Goal: Find specific page/section: Find specific page/section

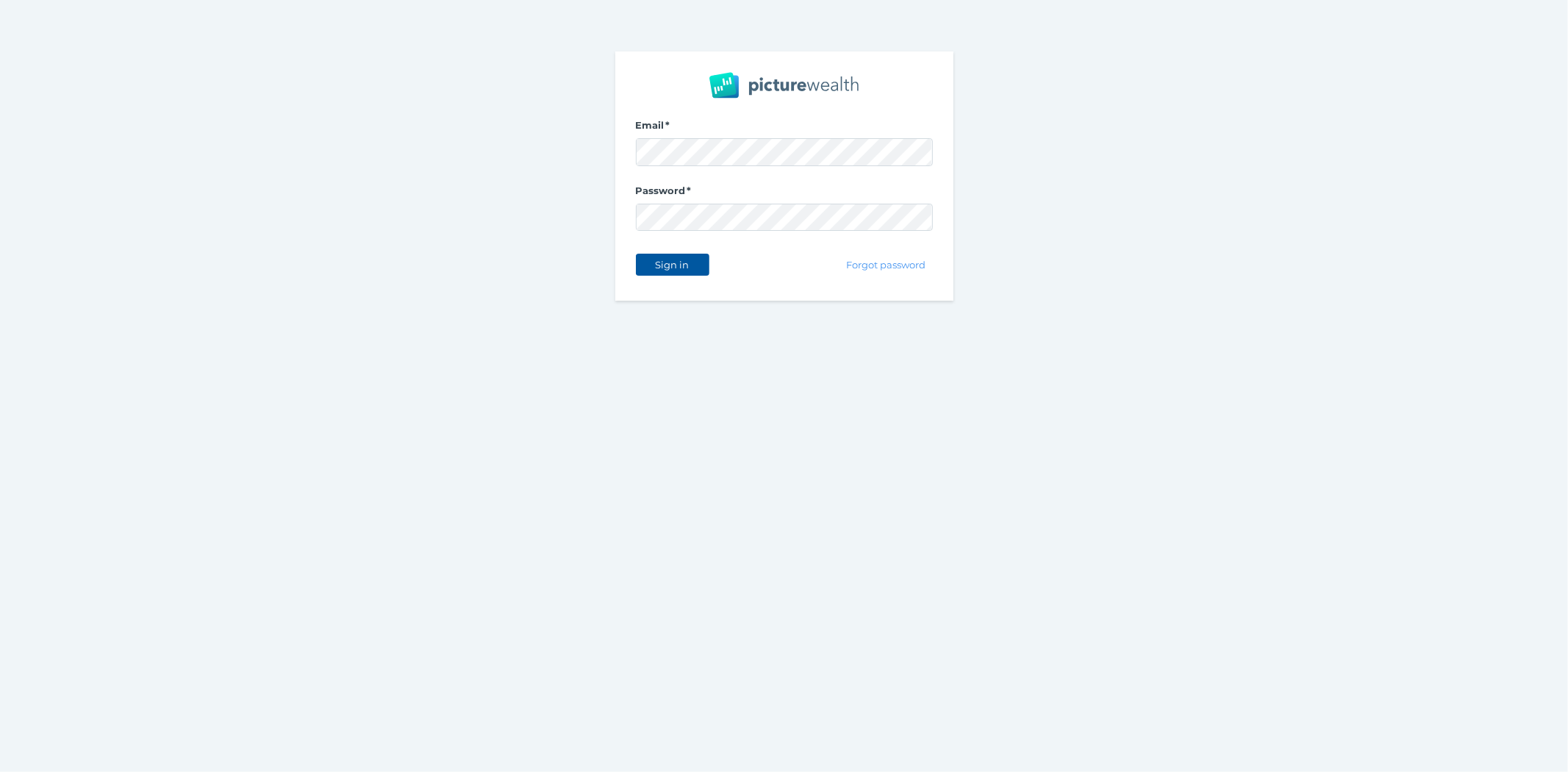
click at [681, 259] on span "Sign in" at bounding box center [672, 264] width 46 height 11
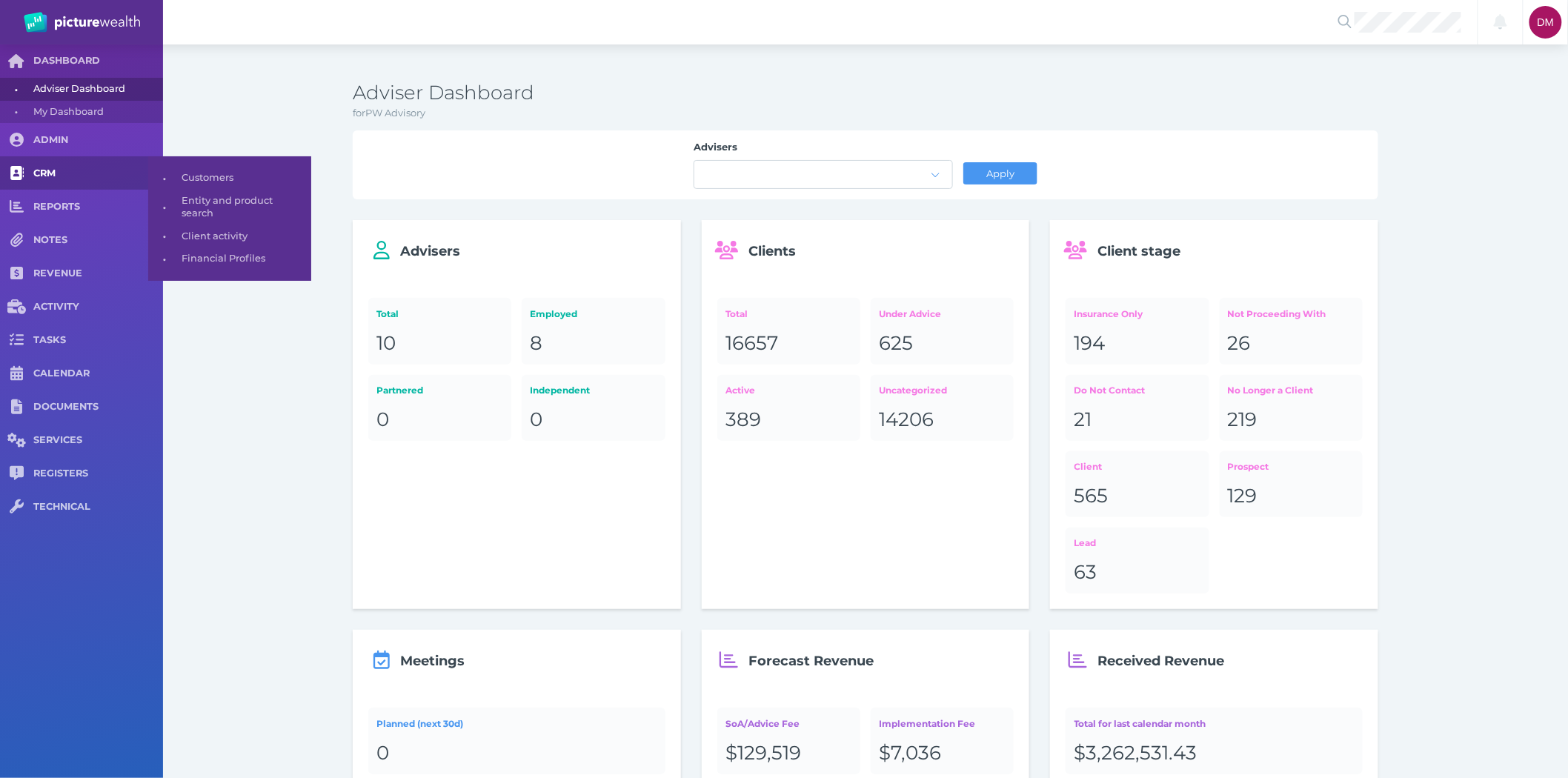
click at [34, 171] on span "CRM" at bounding box center [98, 173] width 129 height 13
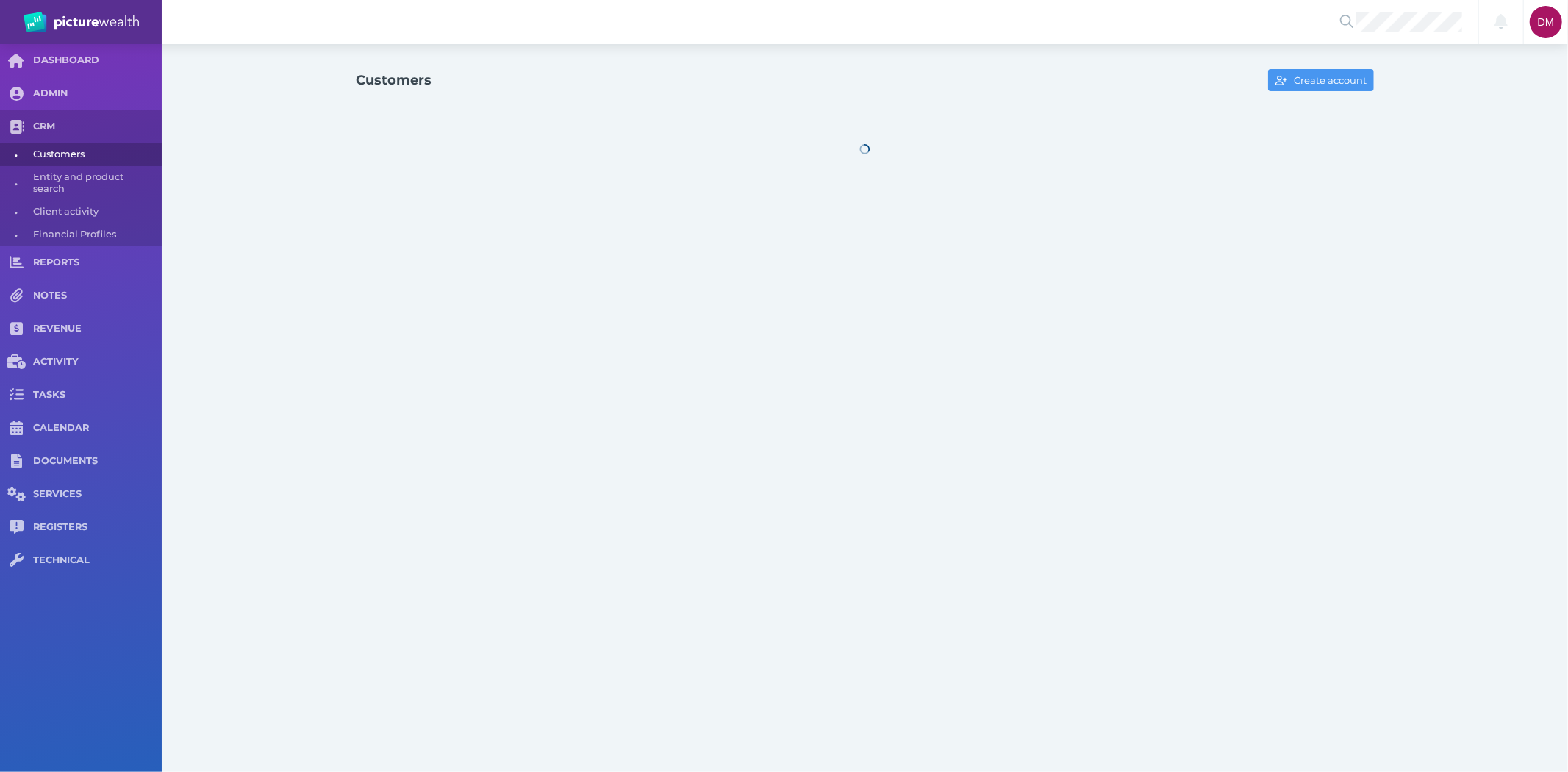
select select "25"
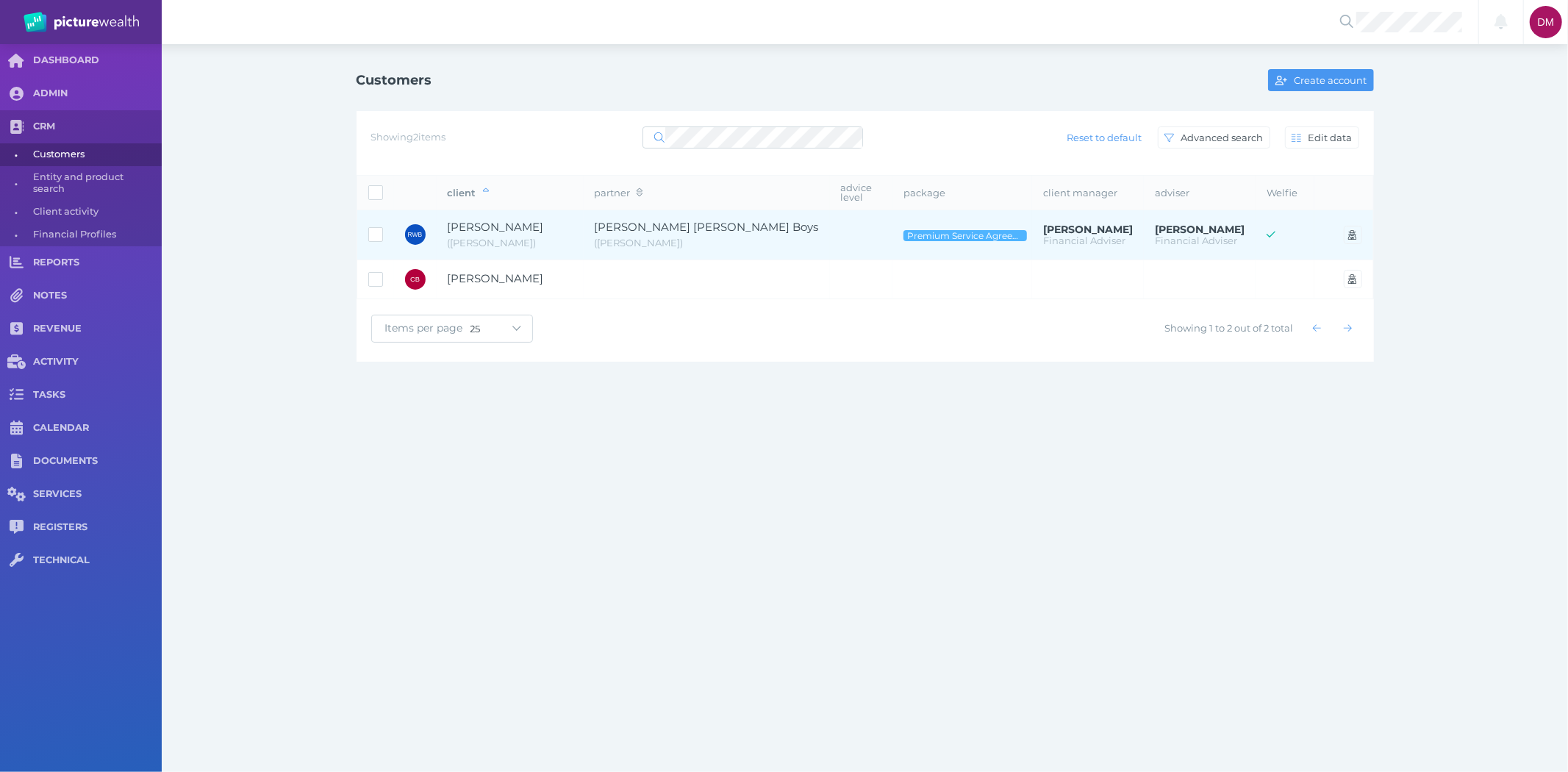
click at [512, 226] on span "[PERSON_NAME]" at bounding box center [495, 226] width 97 height 14
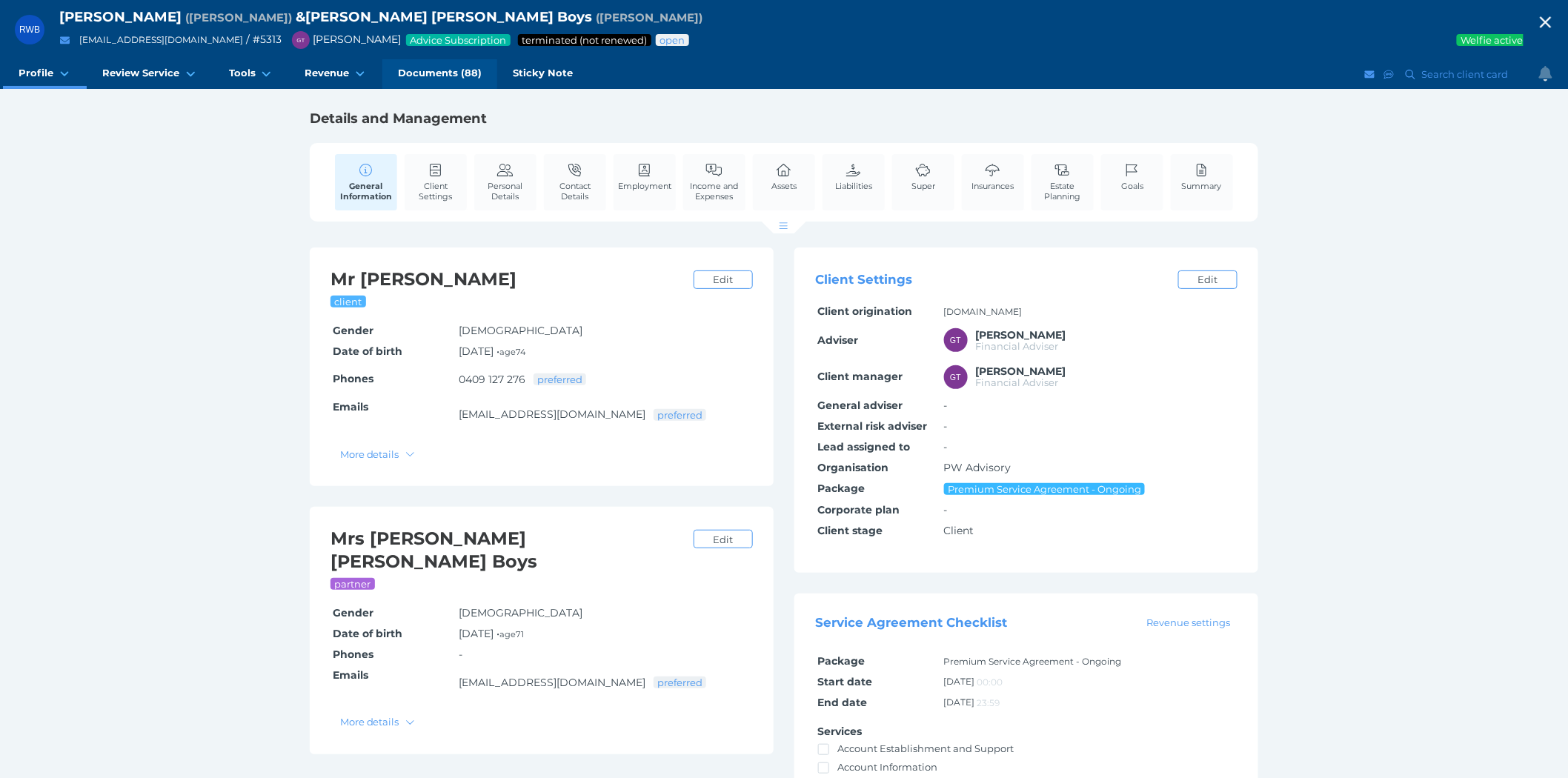
click at [428, 72] on span "Documents (88)" at bounding box center [439, 72] width 84 height 13
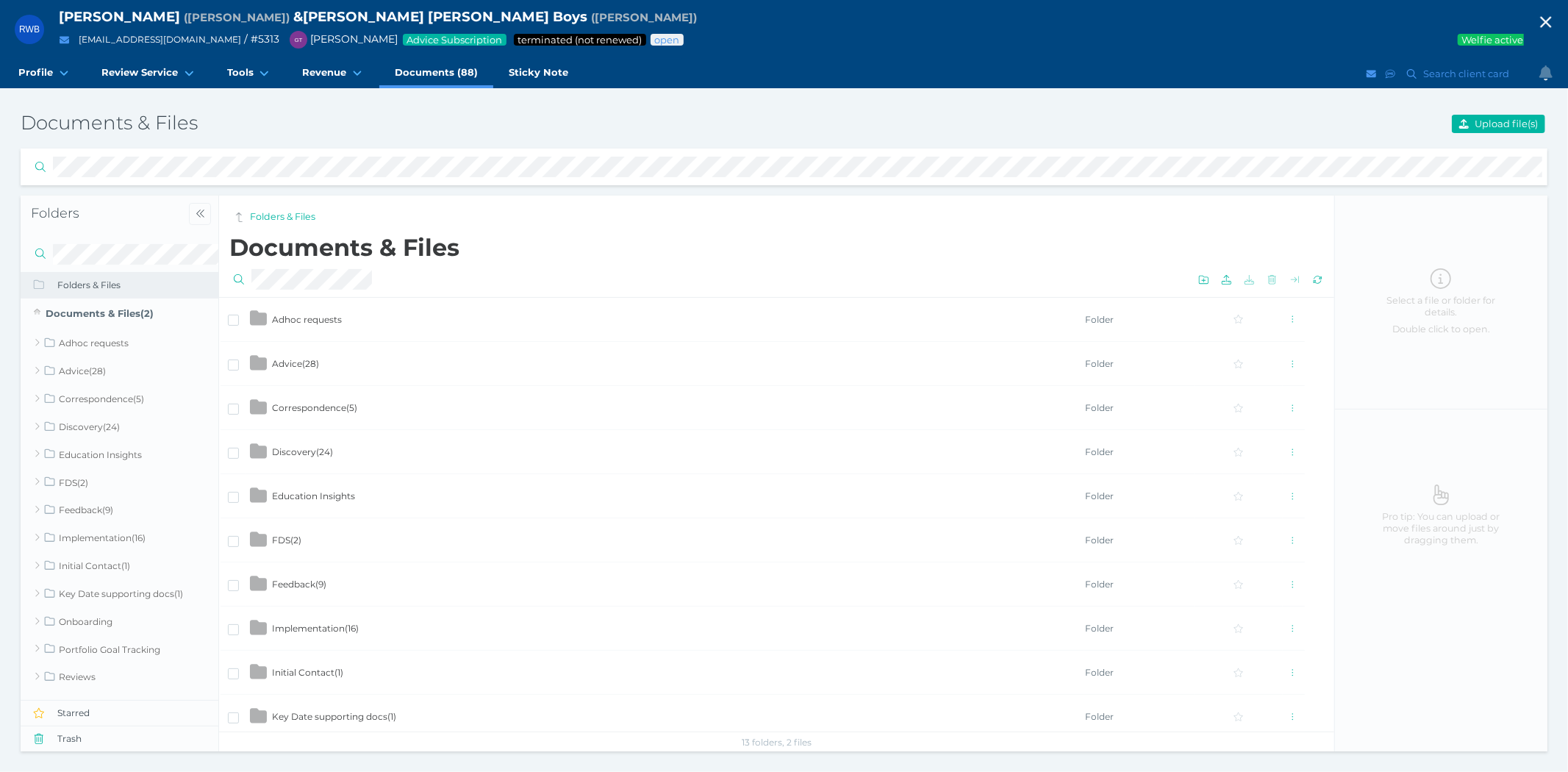
click at [318, 356] on td "Advice ( 28 )" at bounding box center [677, 364] width 813 height 44
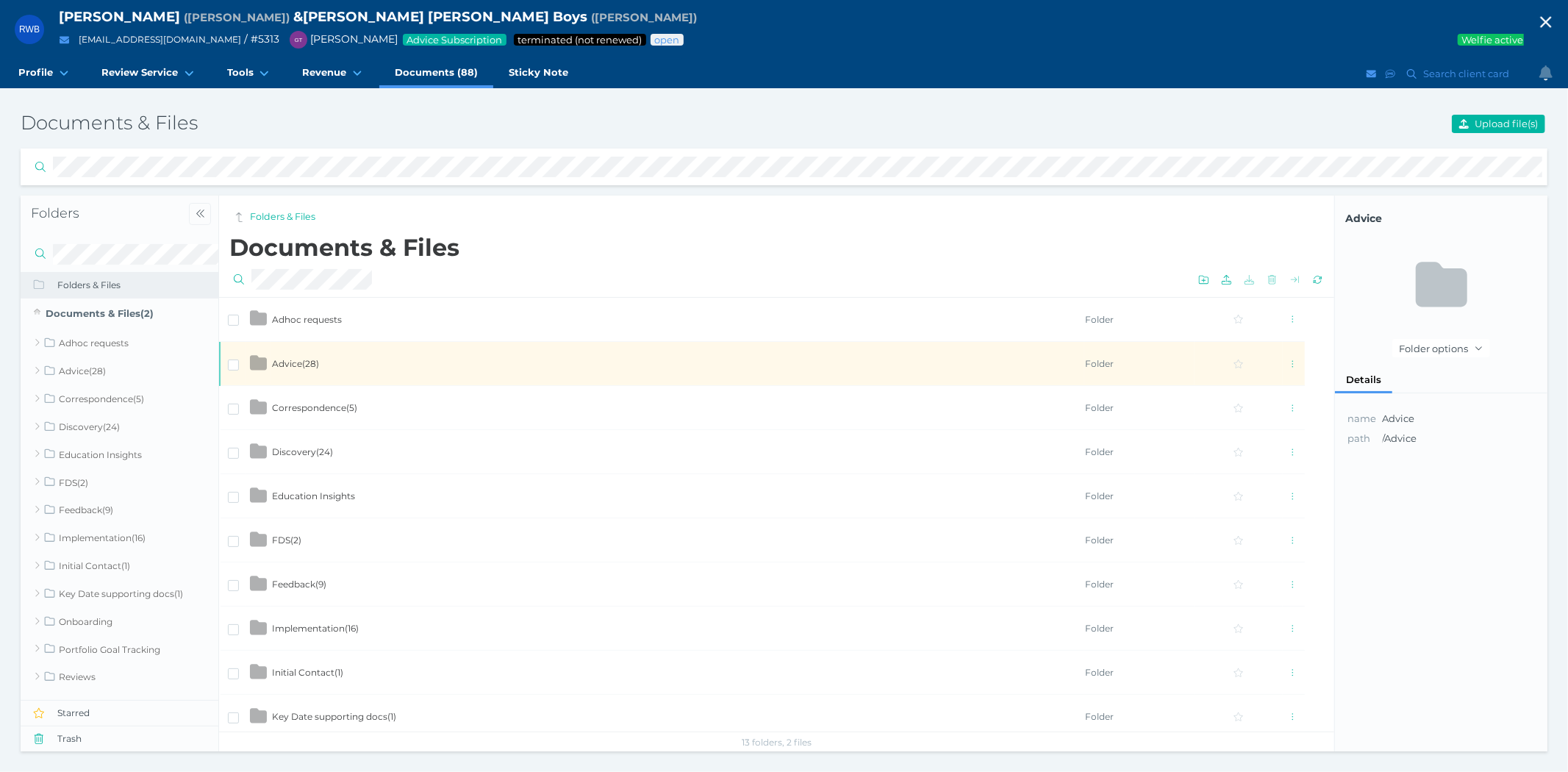
scroll to position [229, 0]
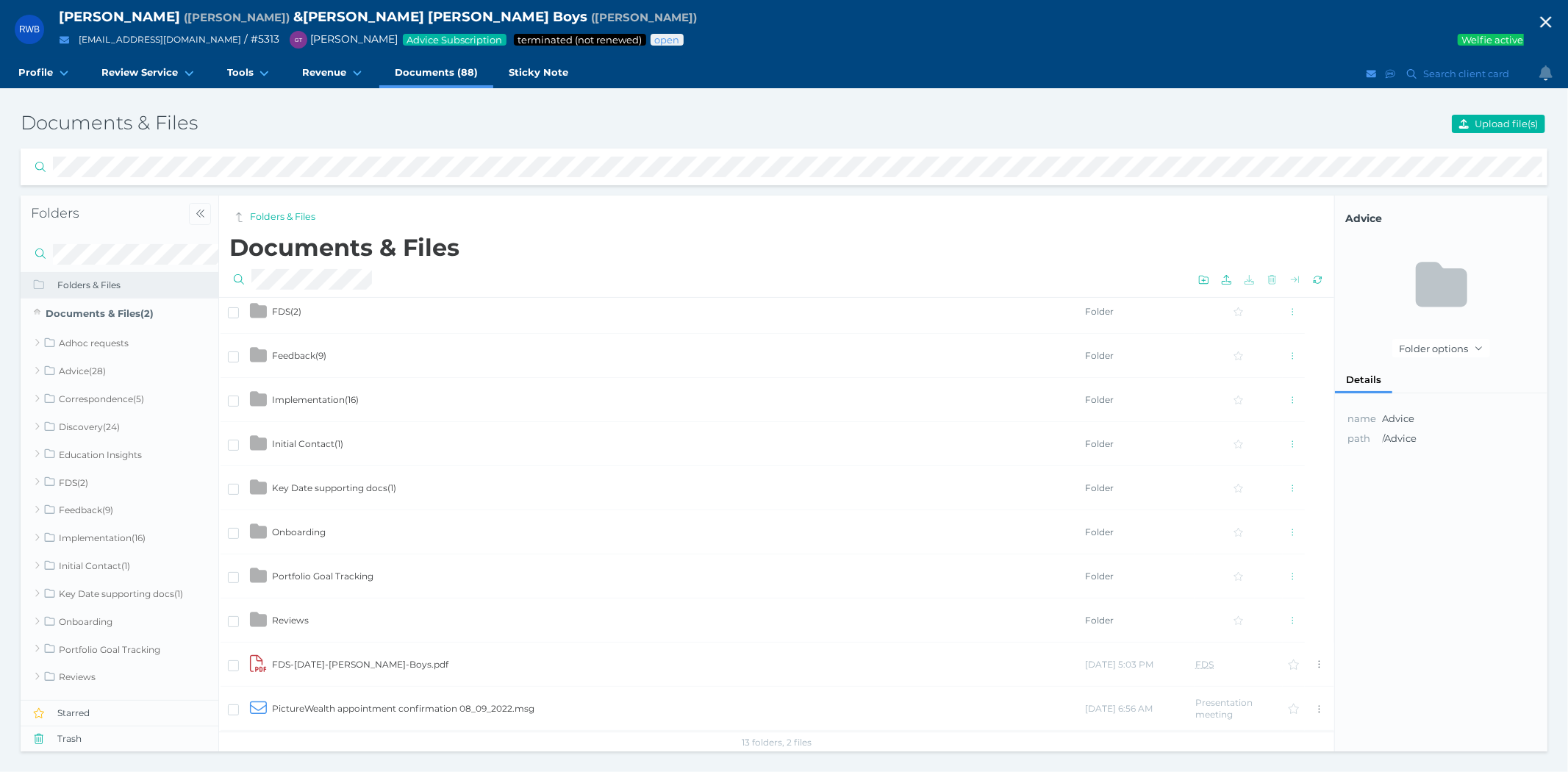
click at [1546, 20] on icon "button" at bounding box center [1546, 23] width 11 height 11
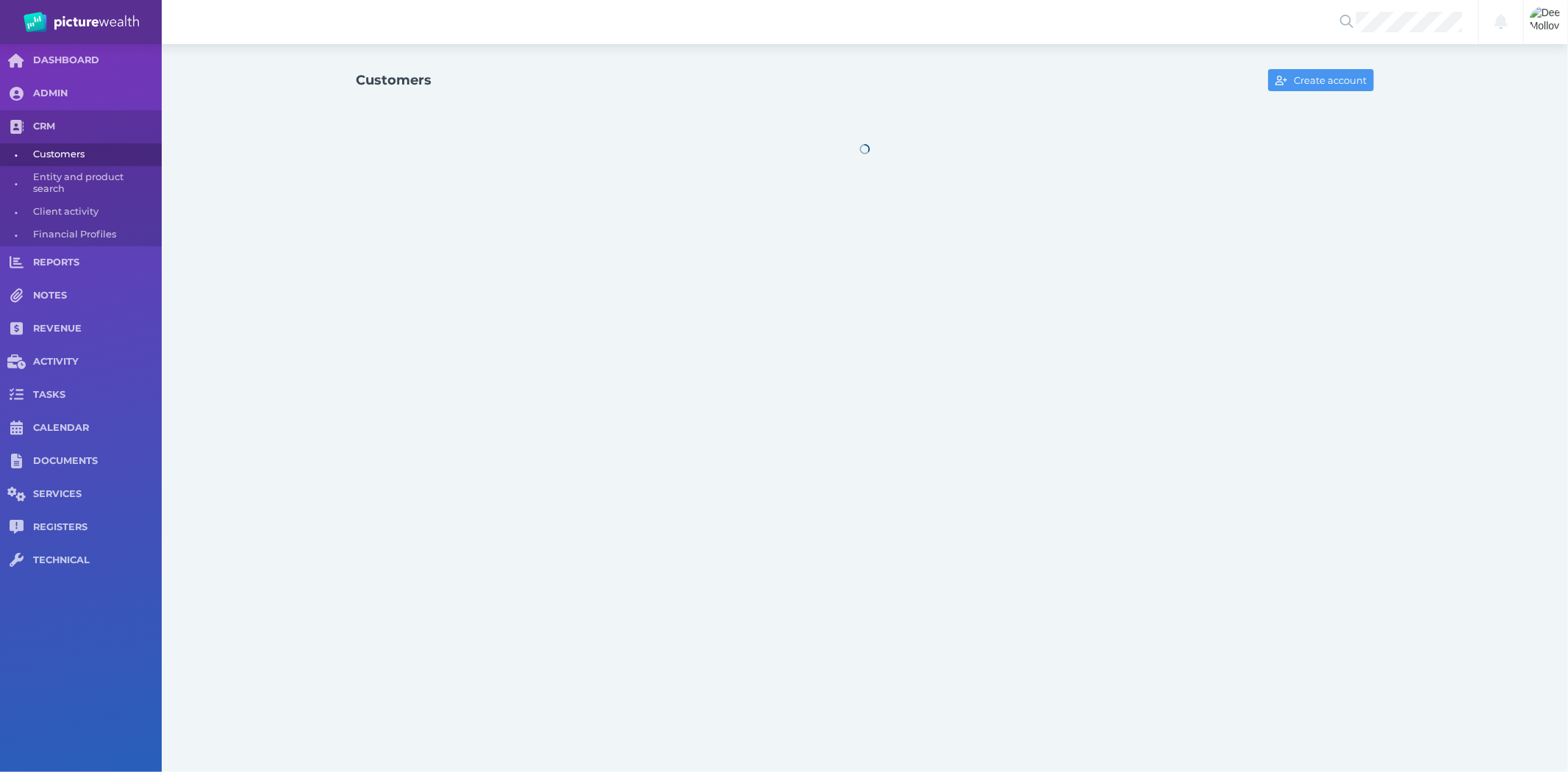
select select "25"
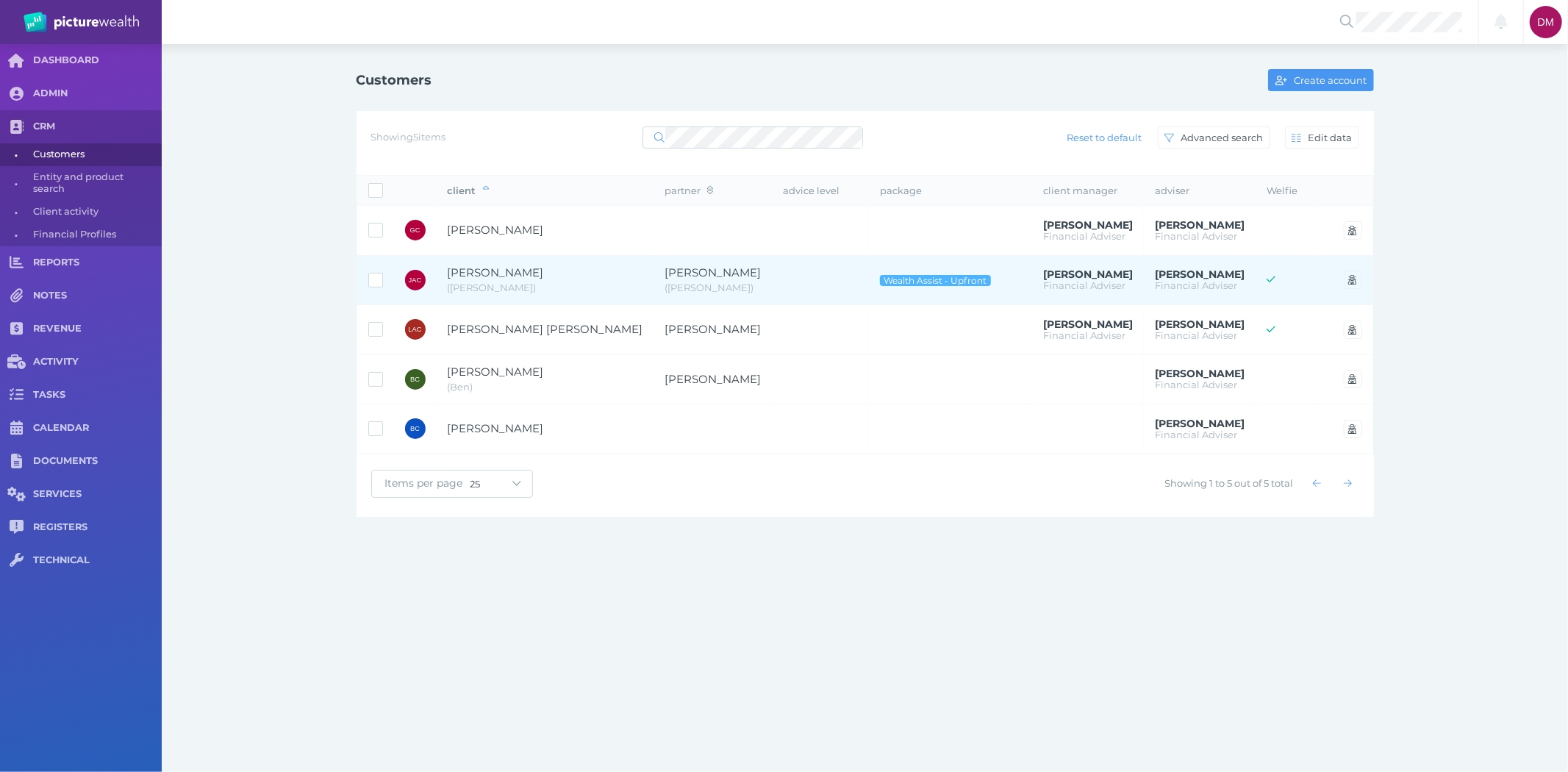
click at [524, 269] on span "[PERSON_NAME]" at bounding box center [495, 272] width 97 height 14
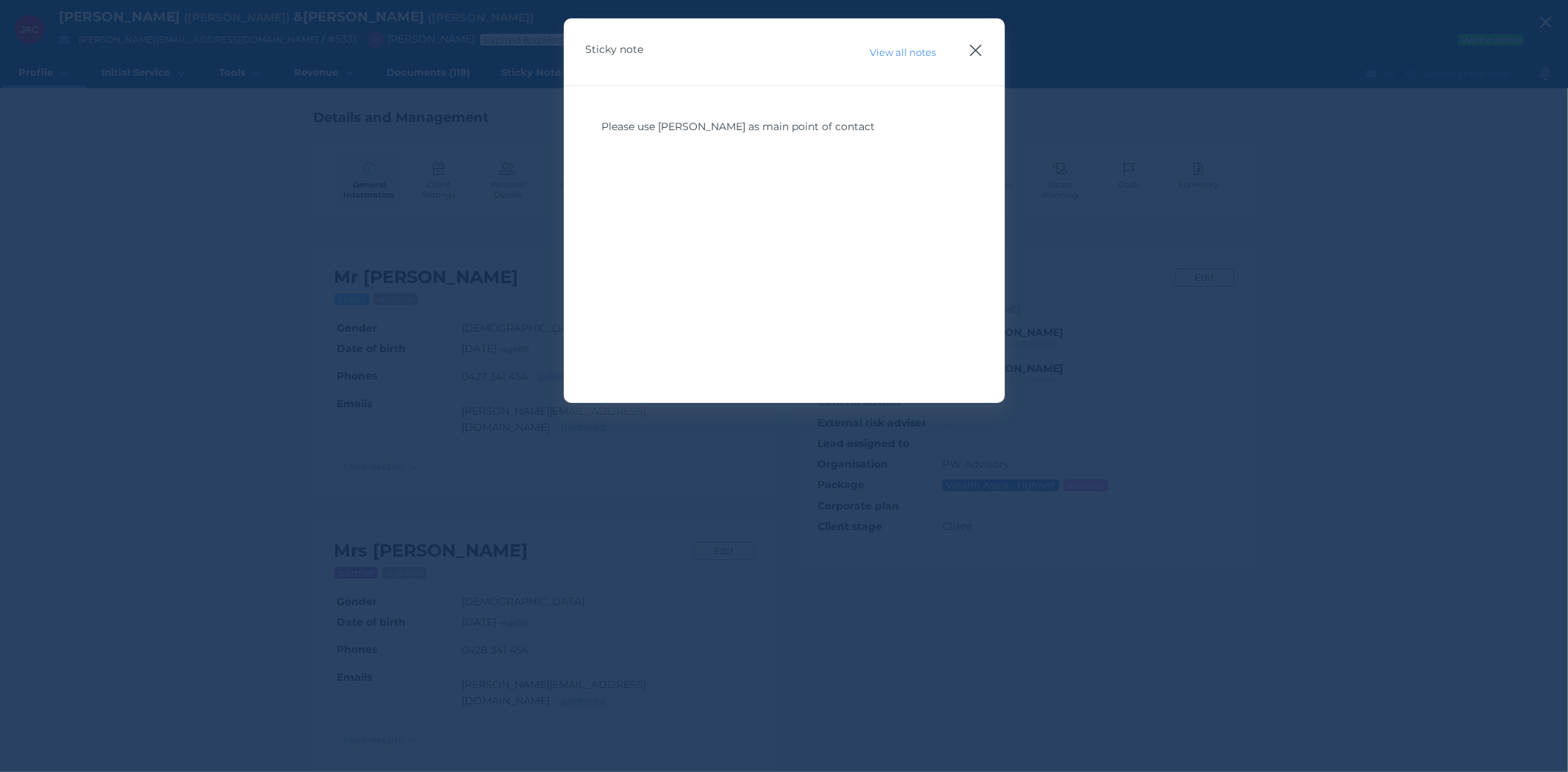
click at [975, 48] on icon "button" at bounding box center [975, 50] width 14 height 18
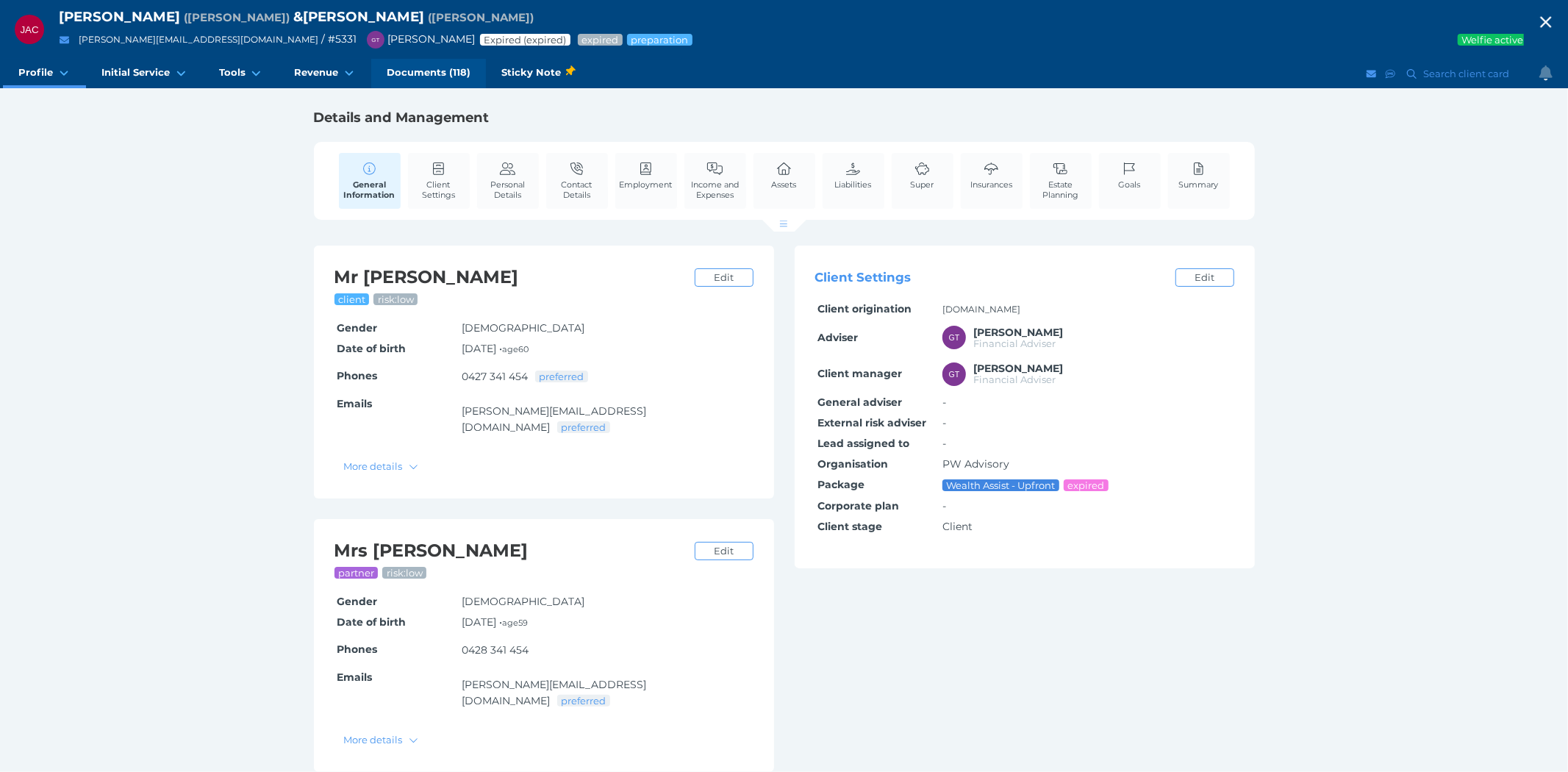
click at [423, 72] on span "Documents (118)" at bounding box center [428, 72] width 83 height 12
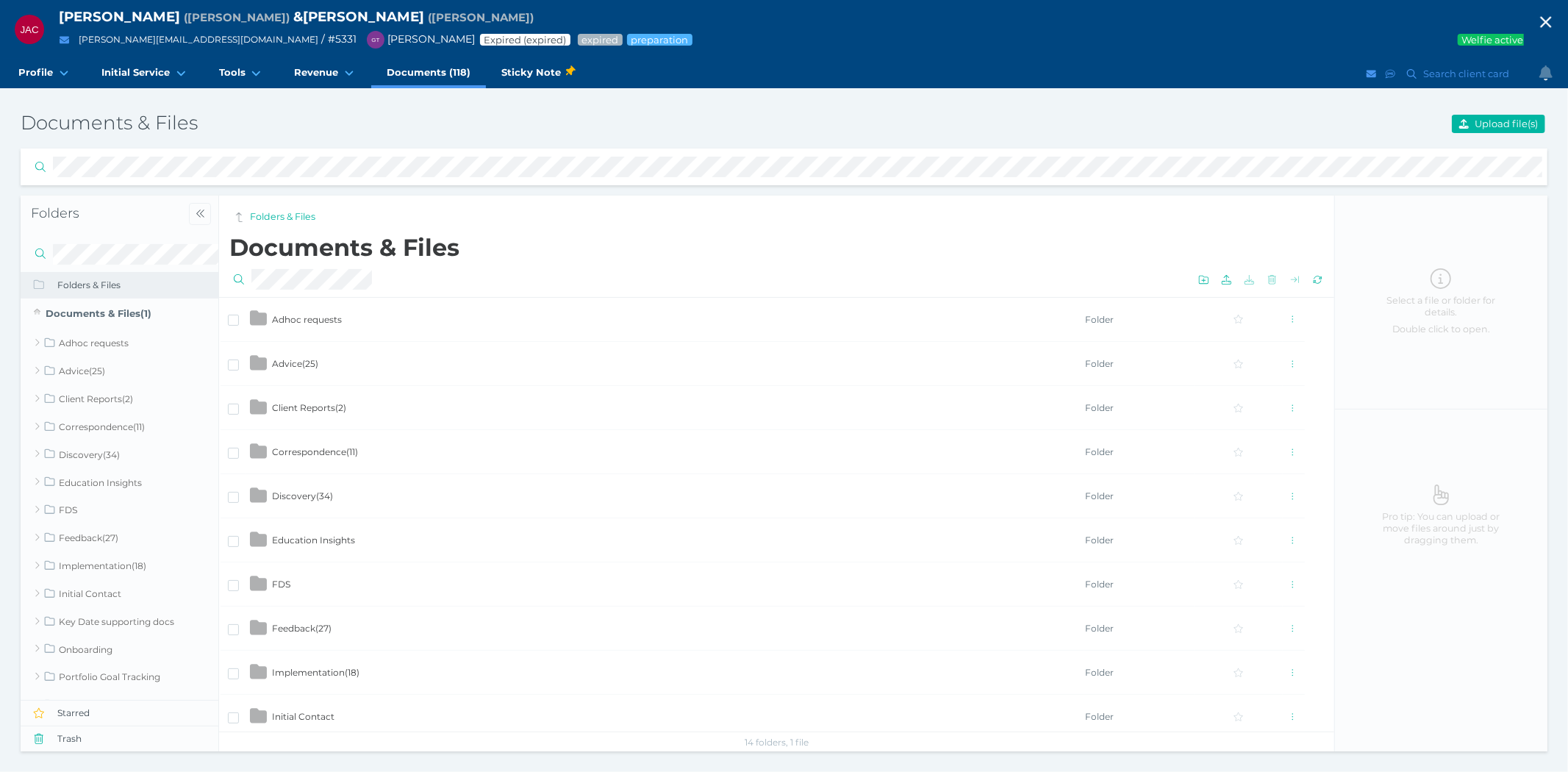
scroll to position [81, 0]
click at [309, 321] on span "Client Reports ( 2 )" at bounding box center [309, 327] width 75 height 11
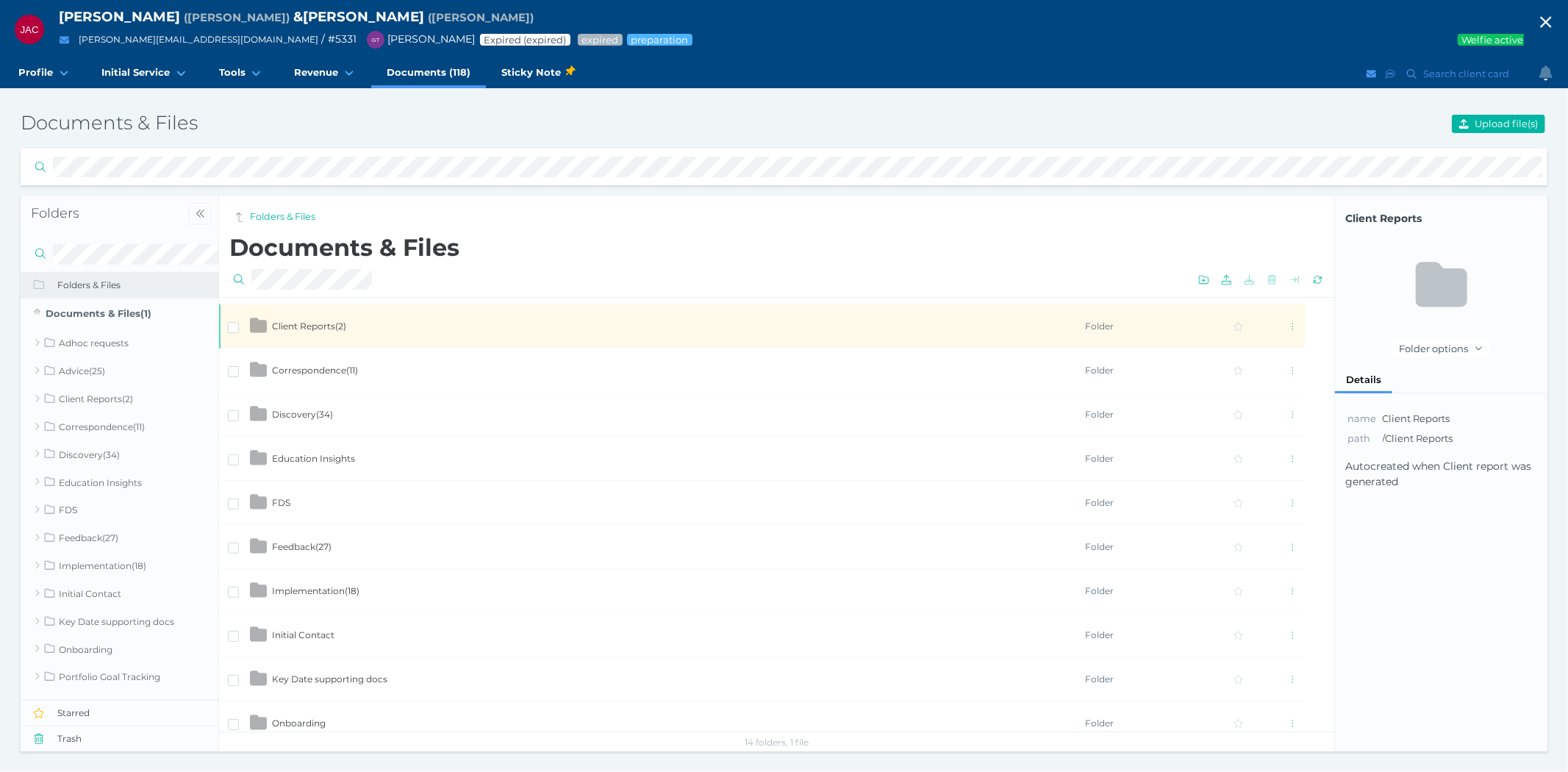
click at [318, 321] on span "Client Reports ( 2 )" at bounding box center [309, 327] width 75 height 11
click at [310, 321] on span "Client Reports ( 2 )" at bounding box center [309, 327] width 75 height 11
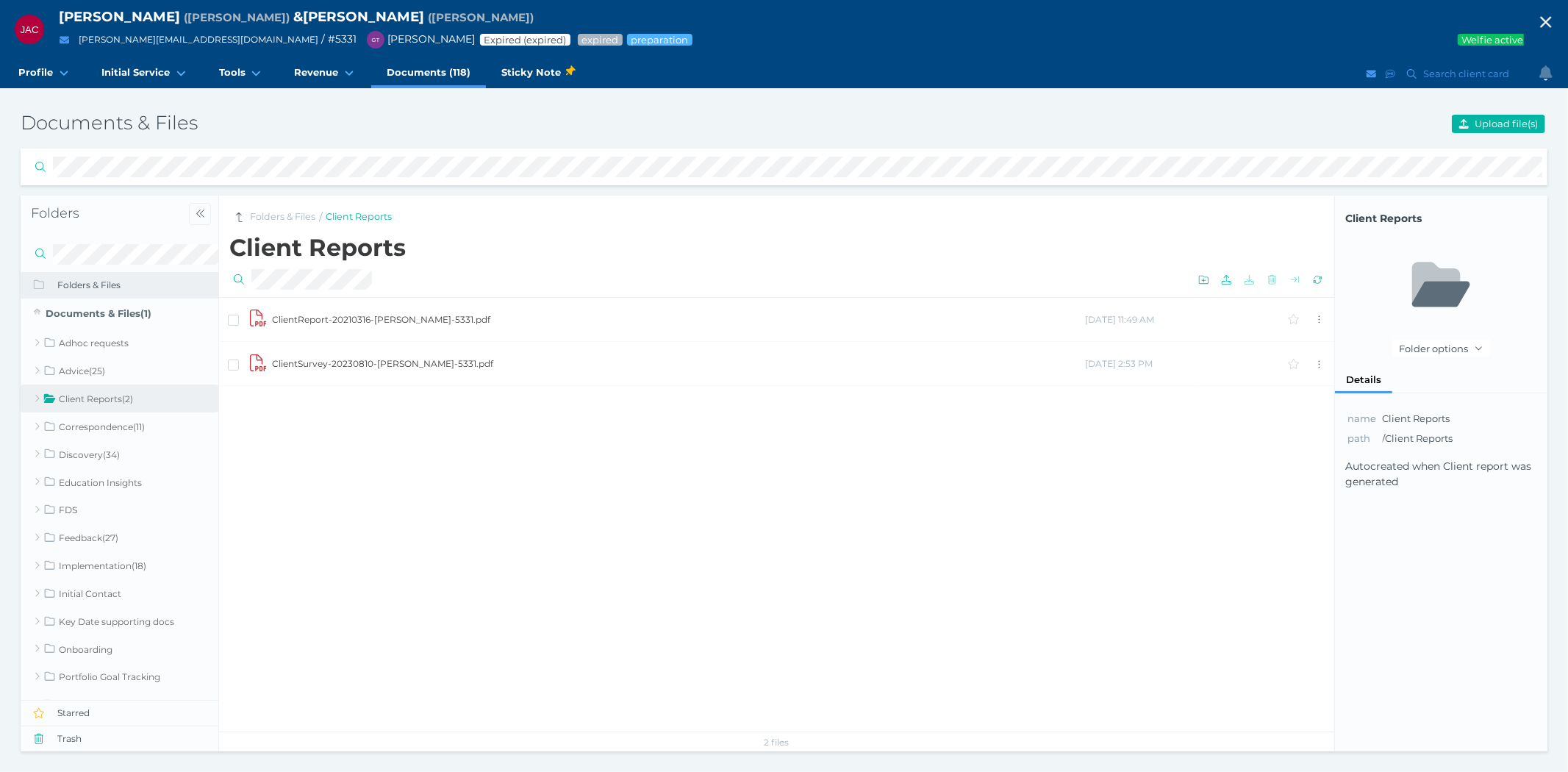
click at [314, 356] on td "ClientSurvey-20230810-[PERSON_NAME]-5331.pdf" at bounding box center [677, 364] width 813 height 44
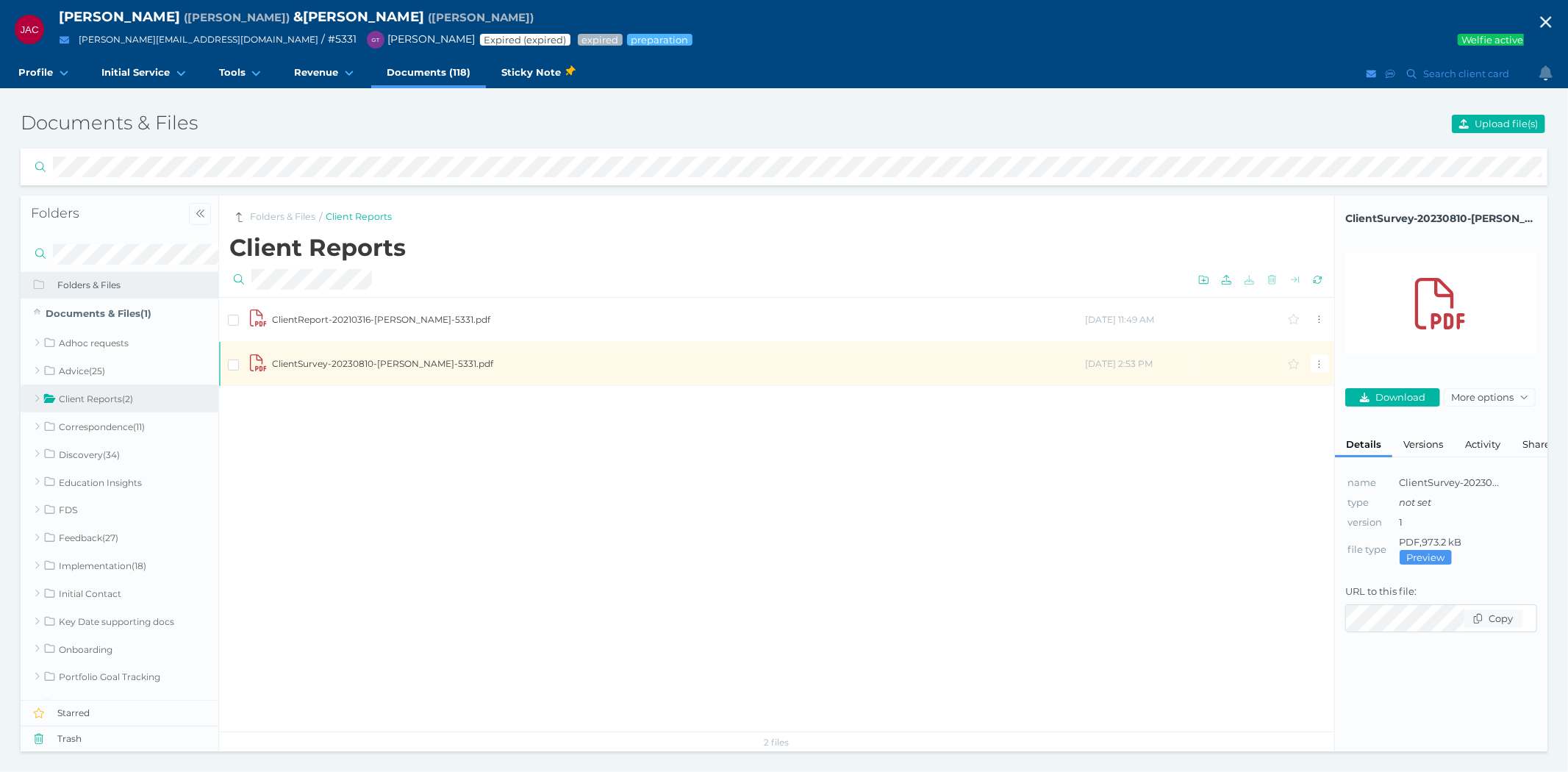
click at [314, 356] on td "ClientSurvey-20230810-[PERSON_NAME]-5331.pdf" at bounding box center [677, 364] width 813 height 44
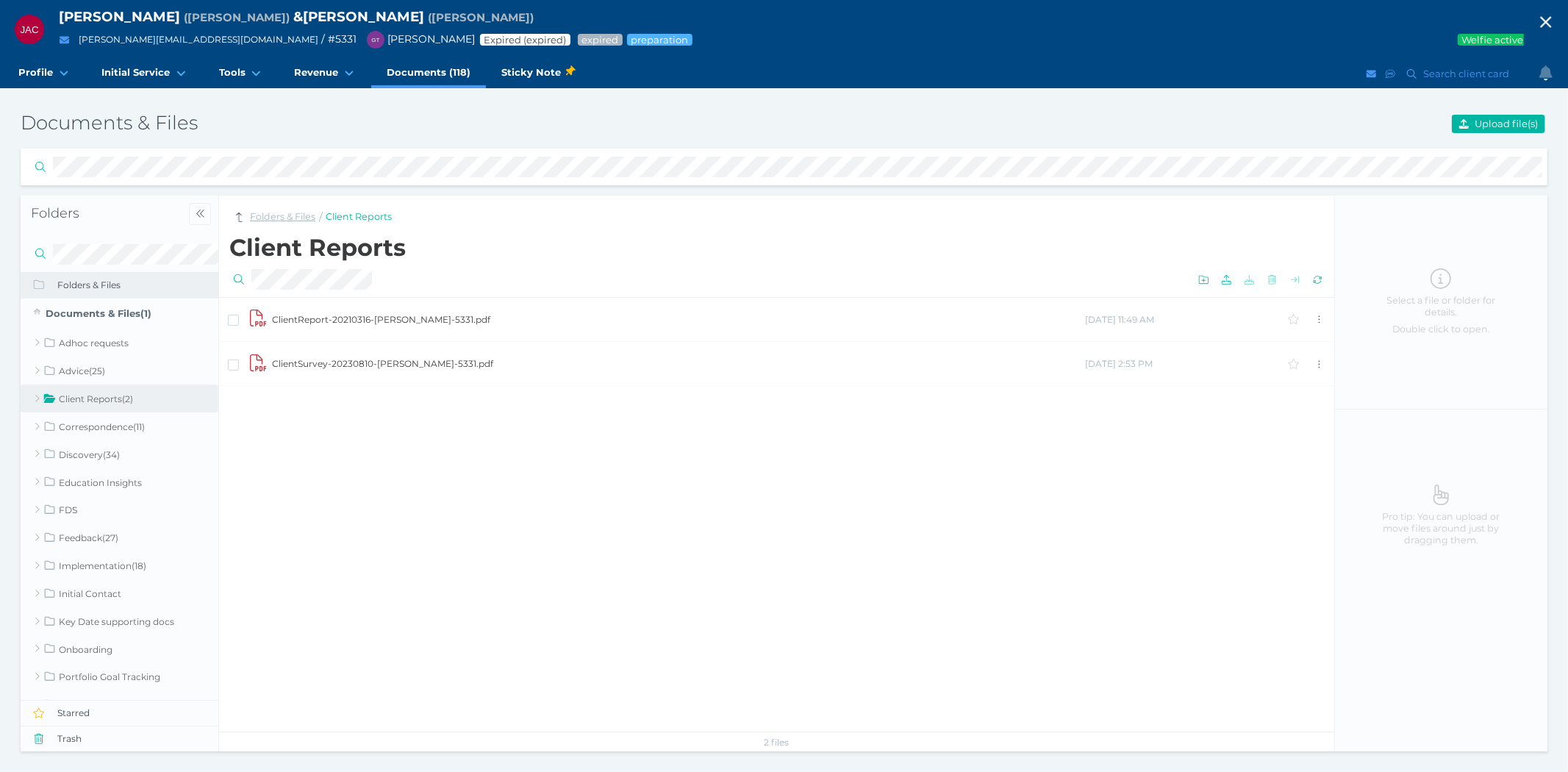
click at [277, 214] on link "Folders & Files" at bounding box center [283, 216] width 65 height 14
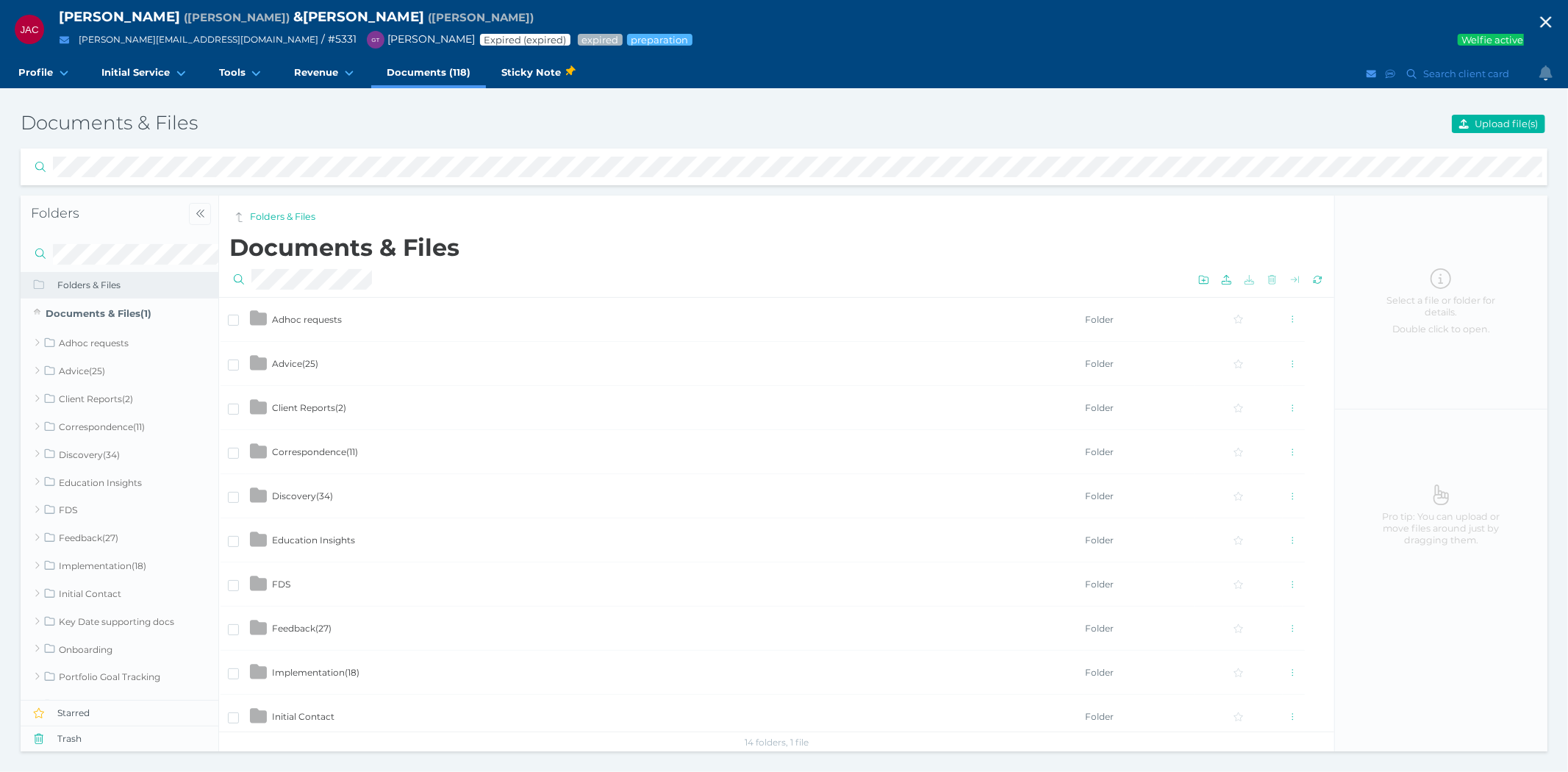
click at [1540, 14] on icon "button" at bounding box center [1546, 22] width 17 height 22
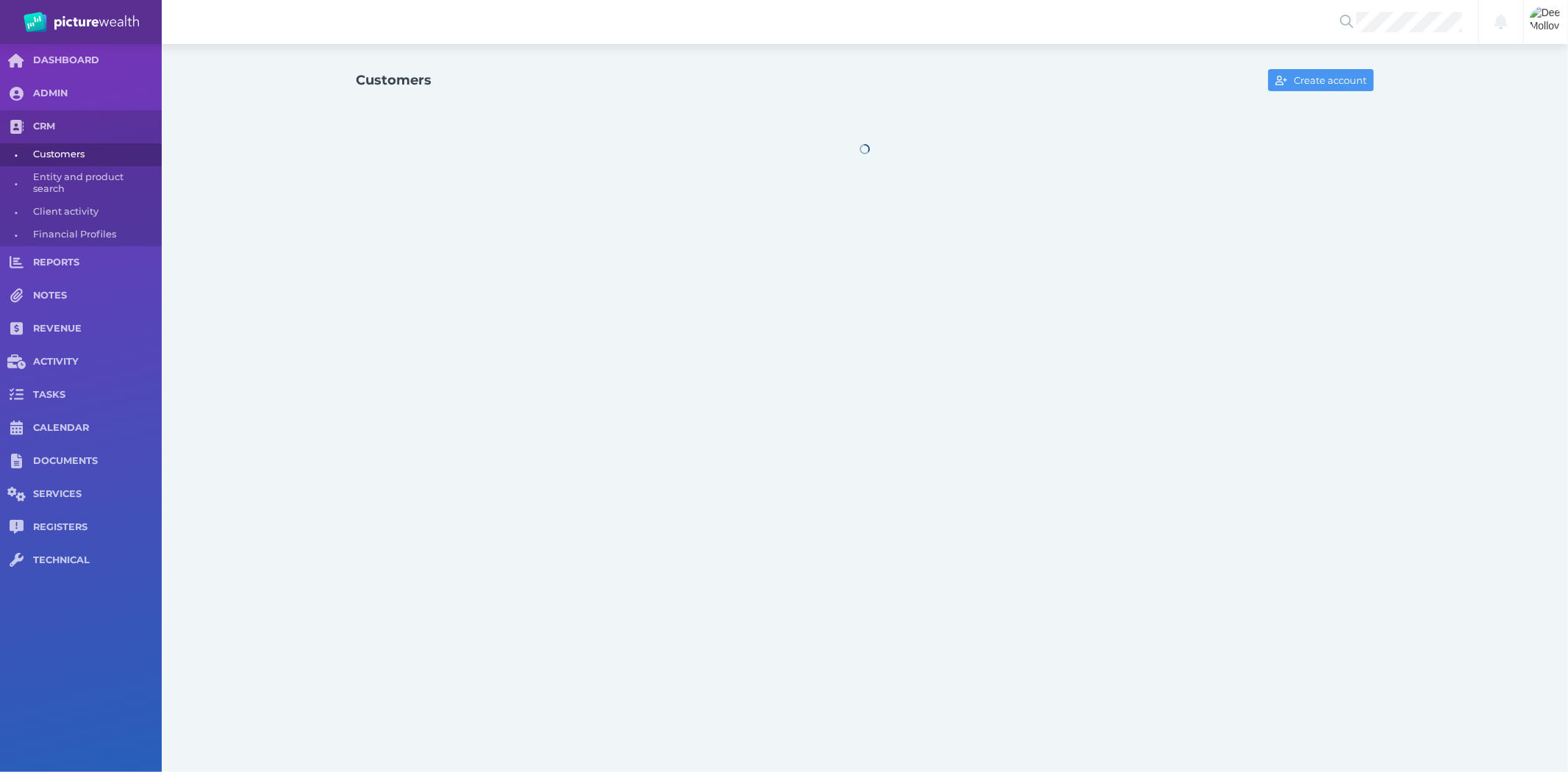
select select "25"
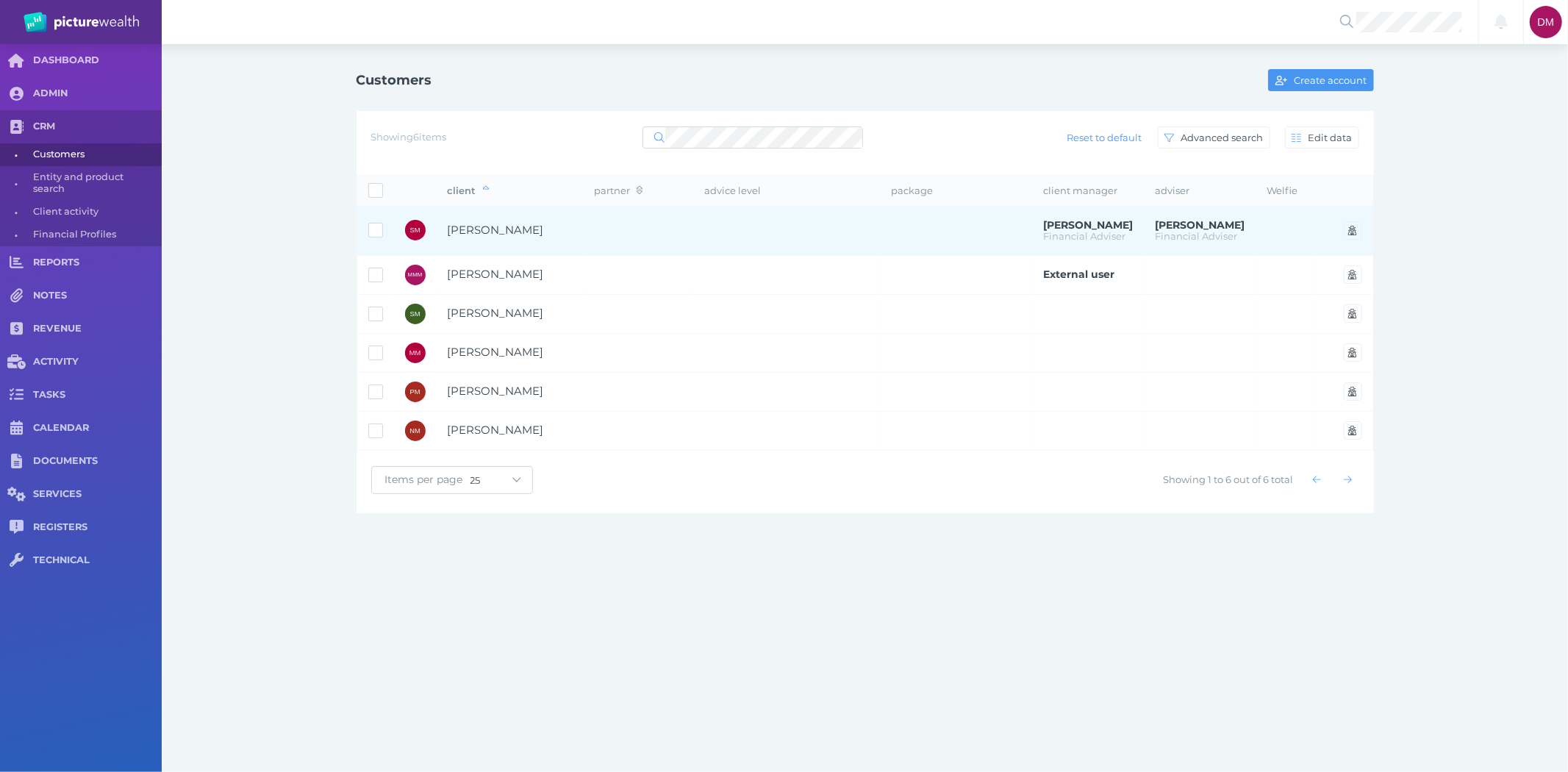
click at [538, 224] on span "[PERSON_NAME]" at bounding box center [495, 230] width 97 height 14
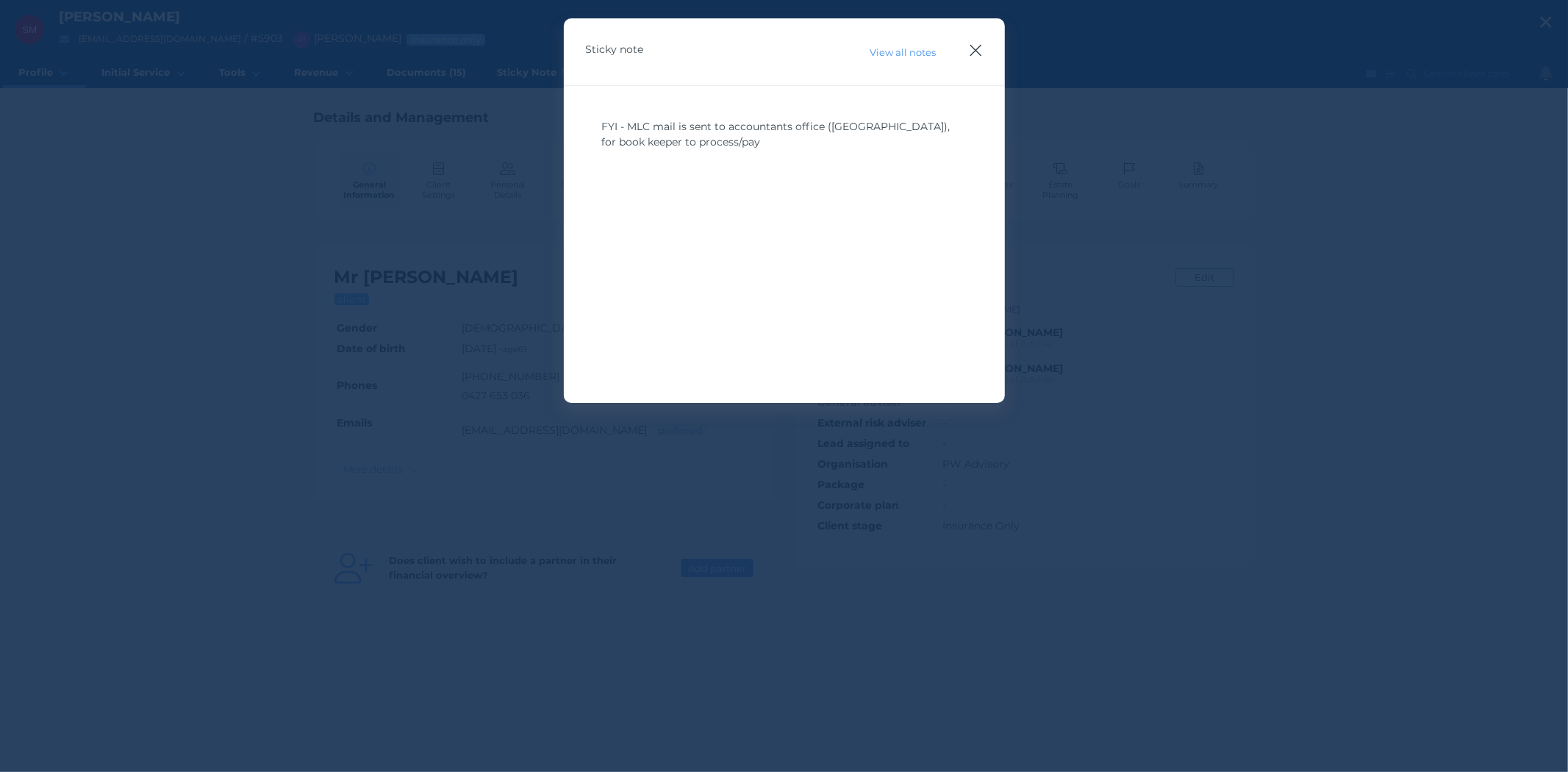
click at [972, 42] on icon "button" at bounding box center [975, 50] width 14 height 18
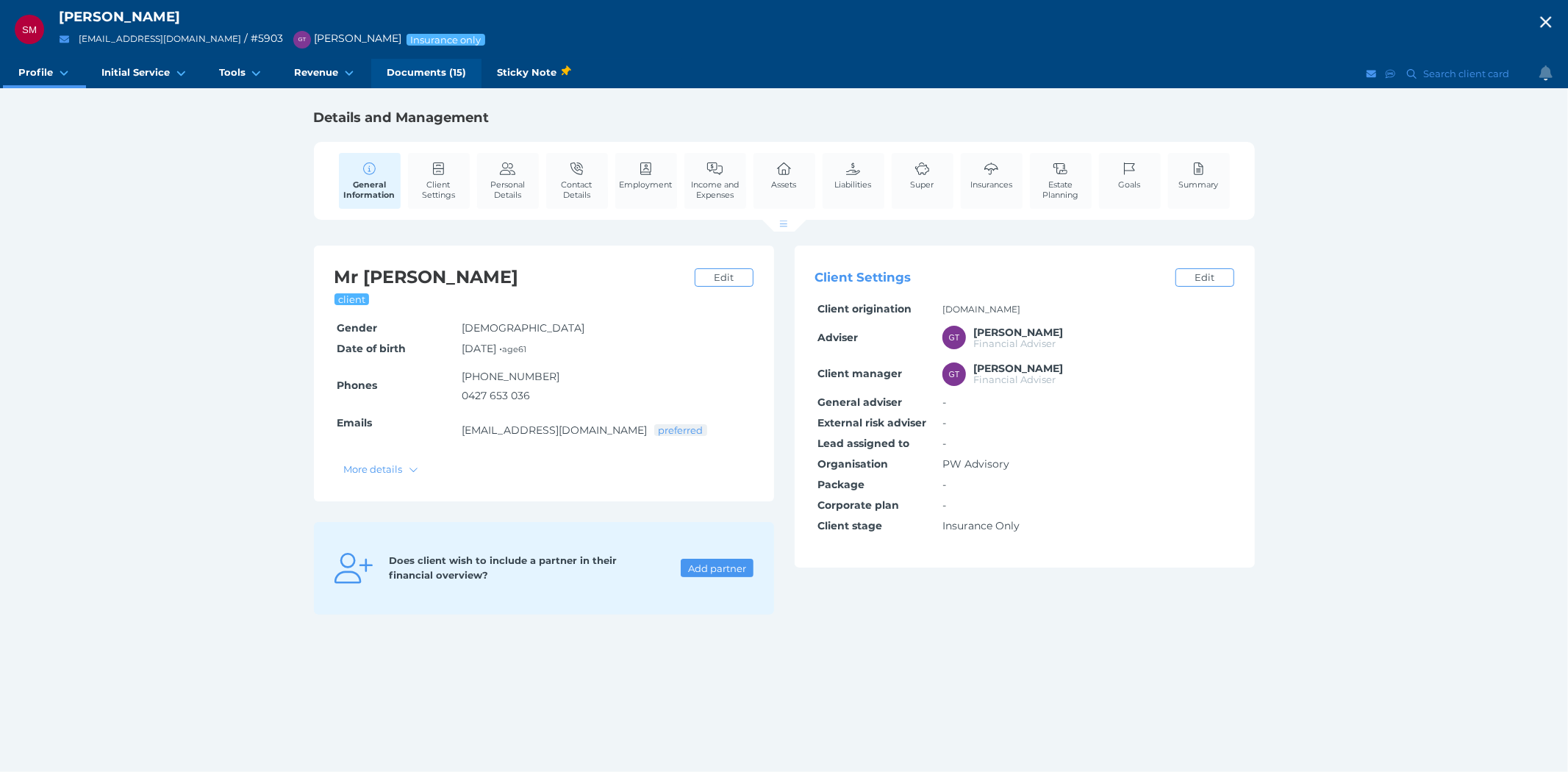
click at [409, 72] on span "Documents (15)" at bounding box center [426, 72] width 80 height 12
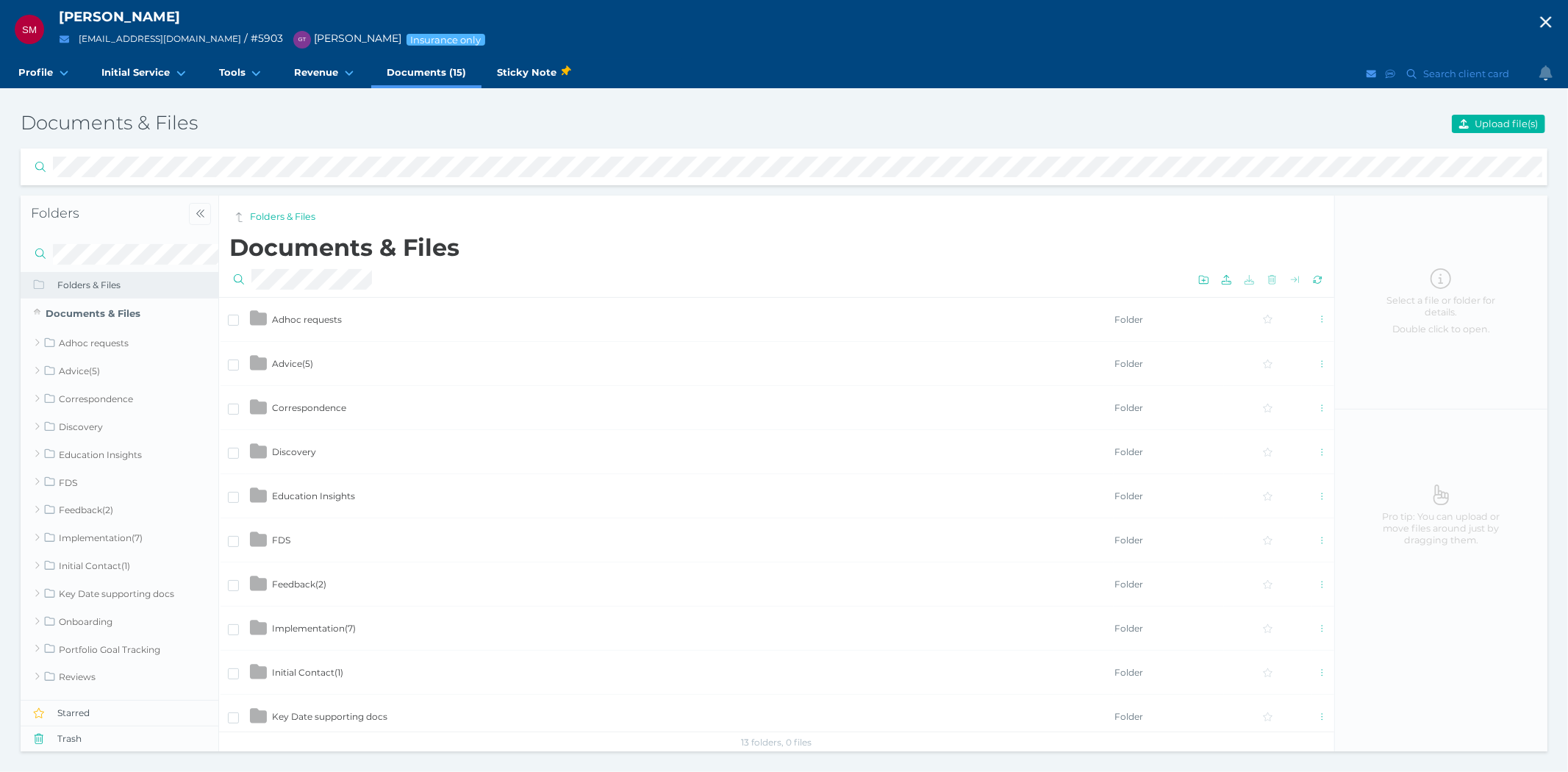
click at [1547, 22] on icon "button" at bounding box center [1546, 23] width 11 height 11
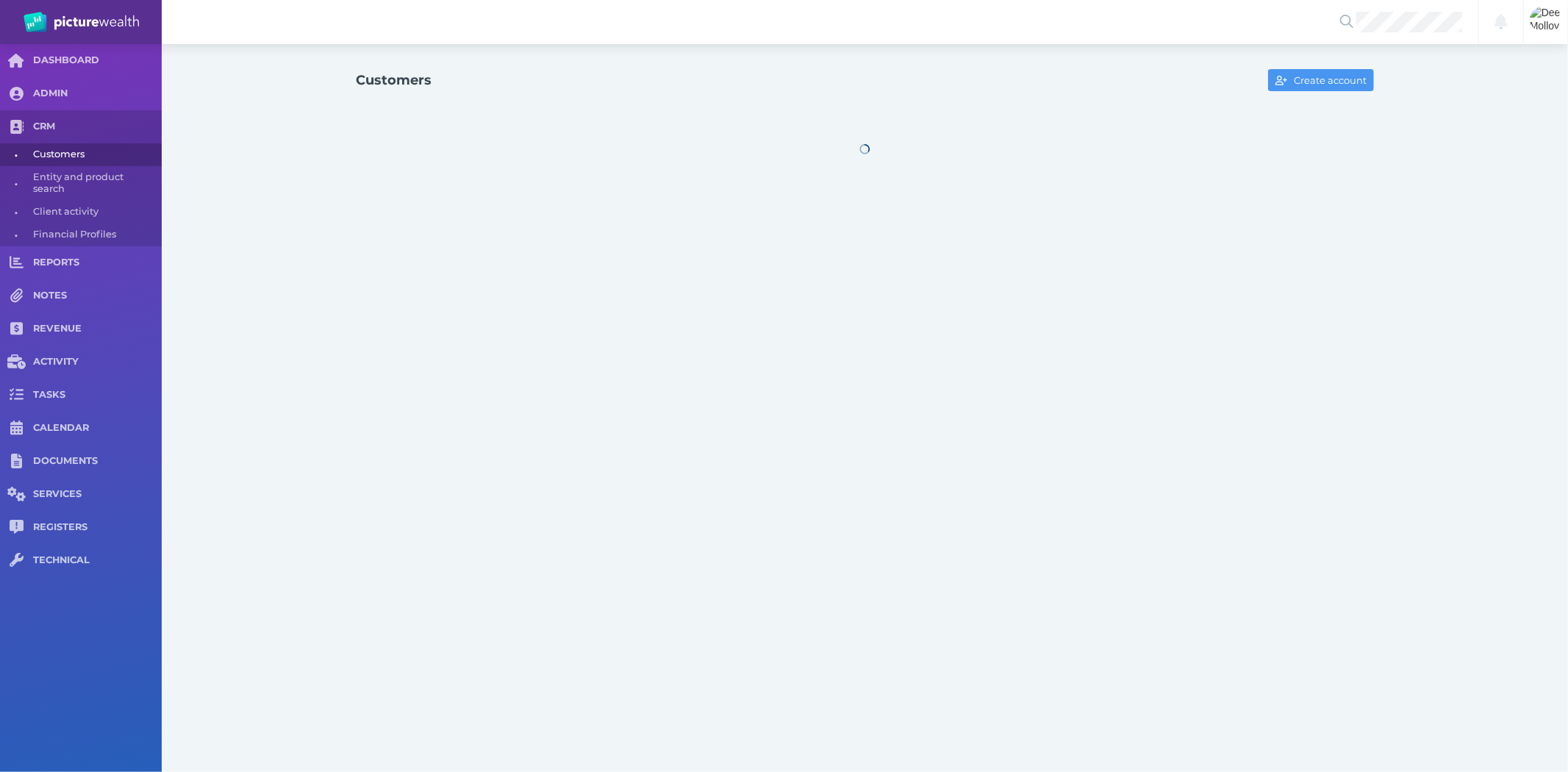
select select "25"
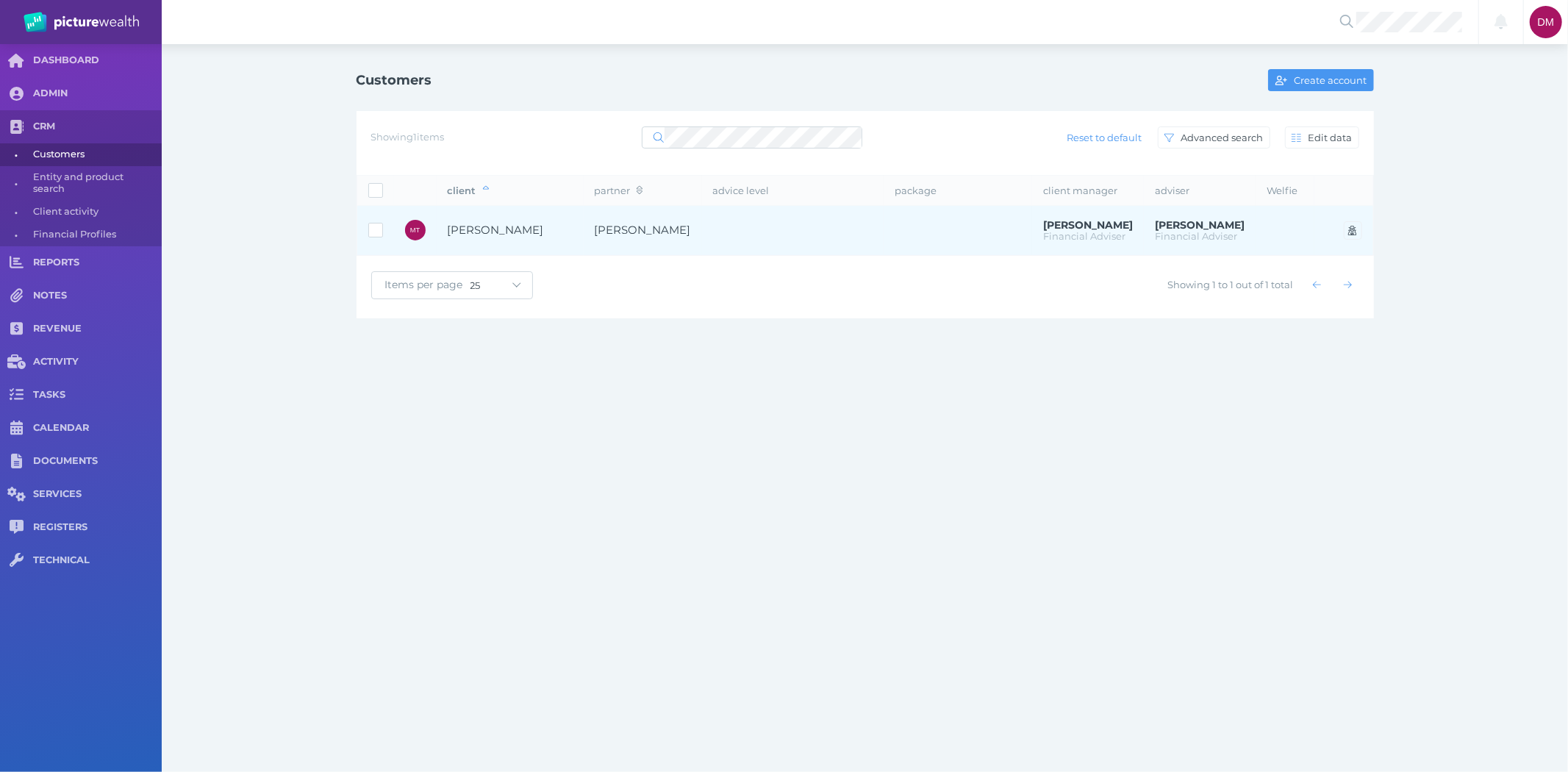
click at [516, 236] on span "[PERSON_NAME]" at bounding box center [495, 230] width 97 height 14
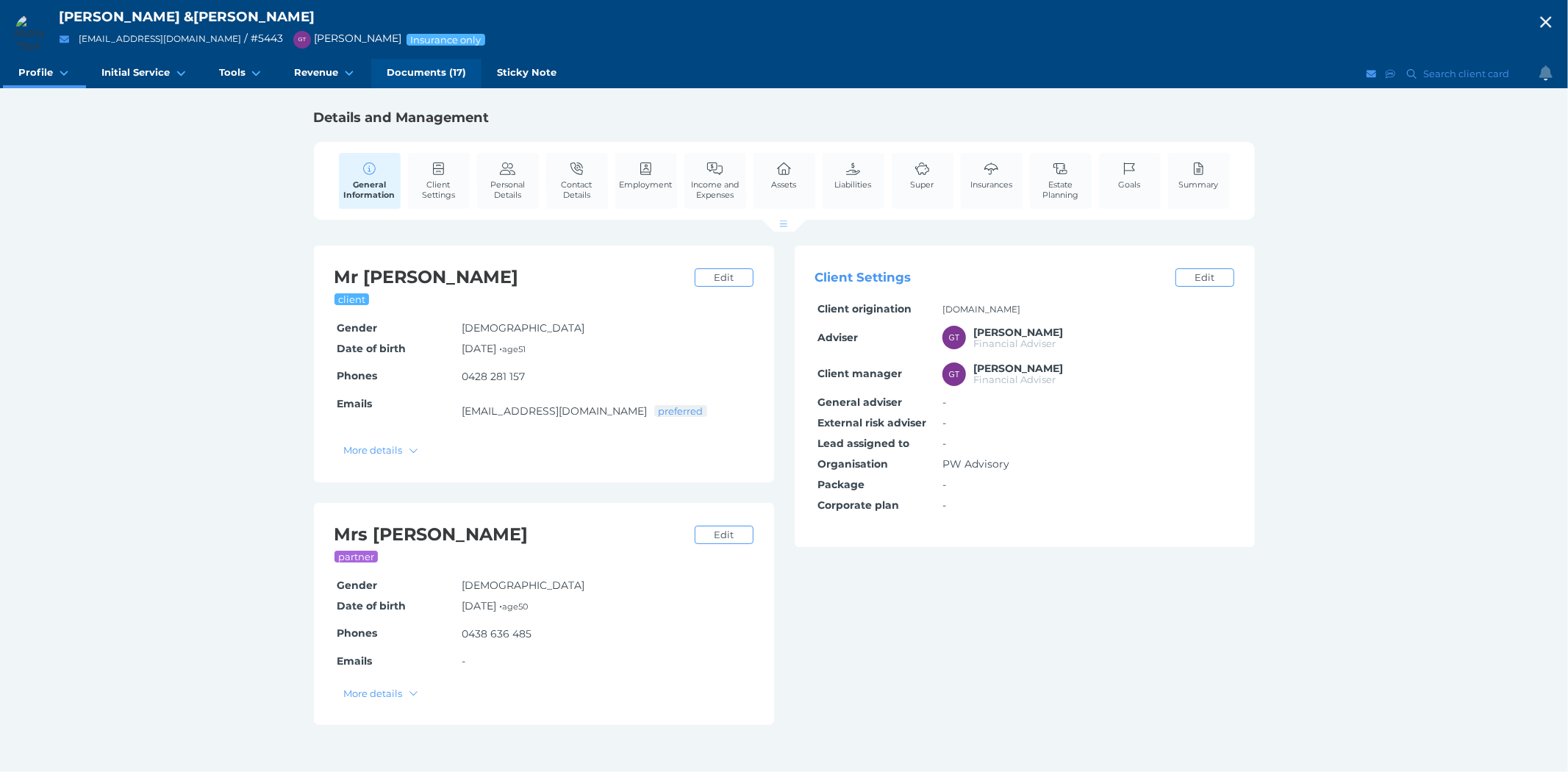
click at [421, 70] on span "Documents (17)" at bounding box center [426, 72] width 80 height 12
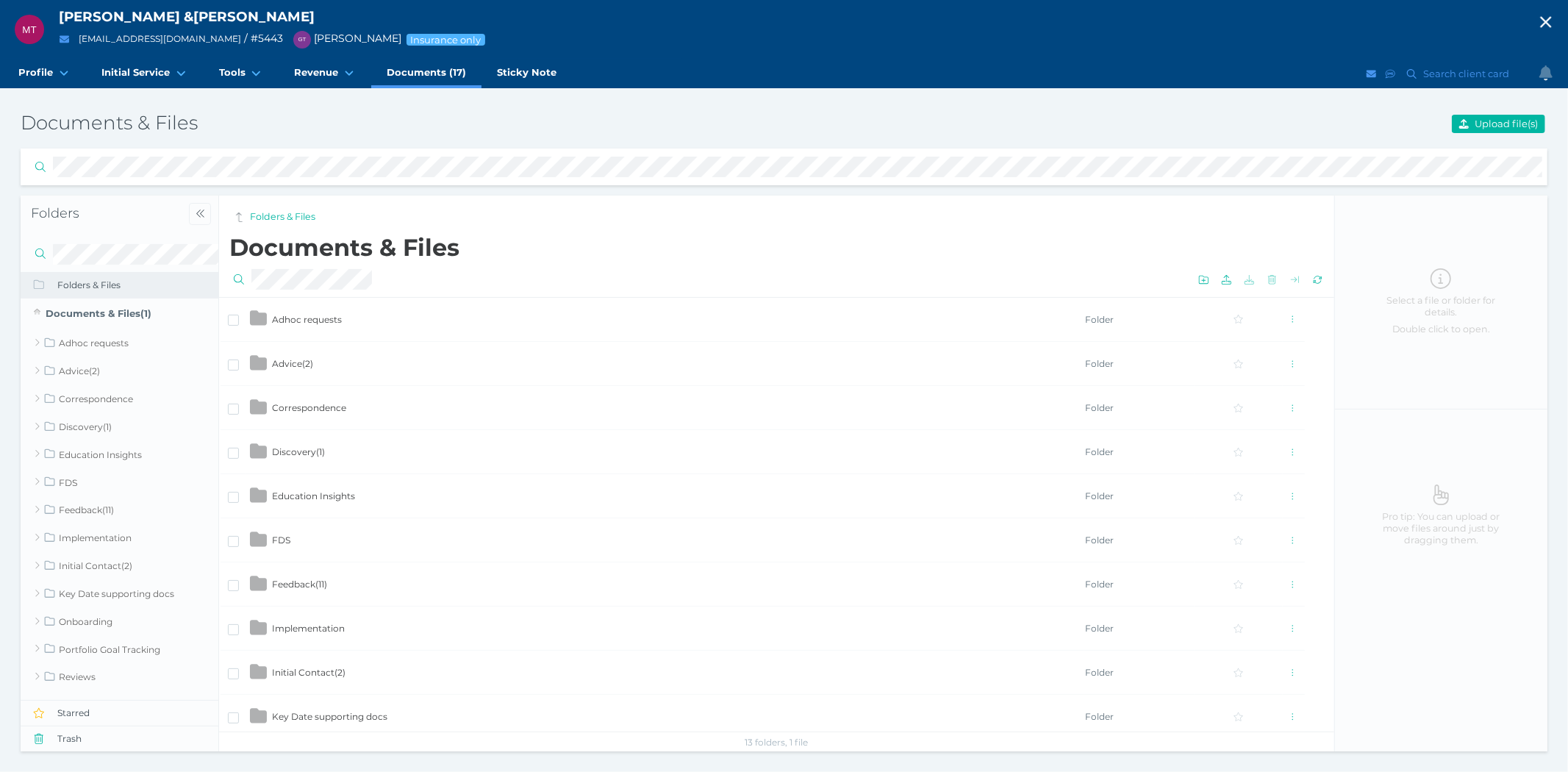
click at [289, 365] on span "Advice ( 2 )" at bounding box center [292, 364] width 41 height 11
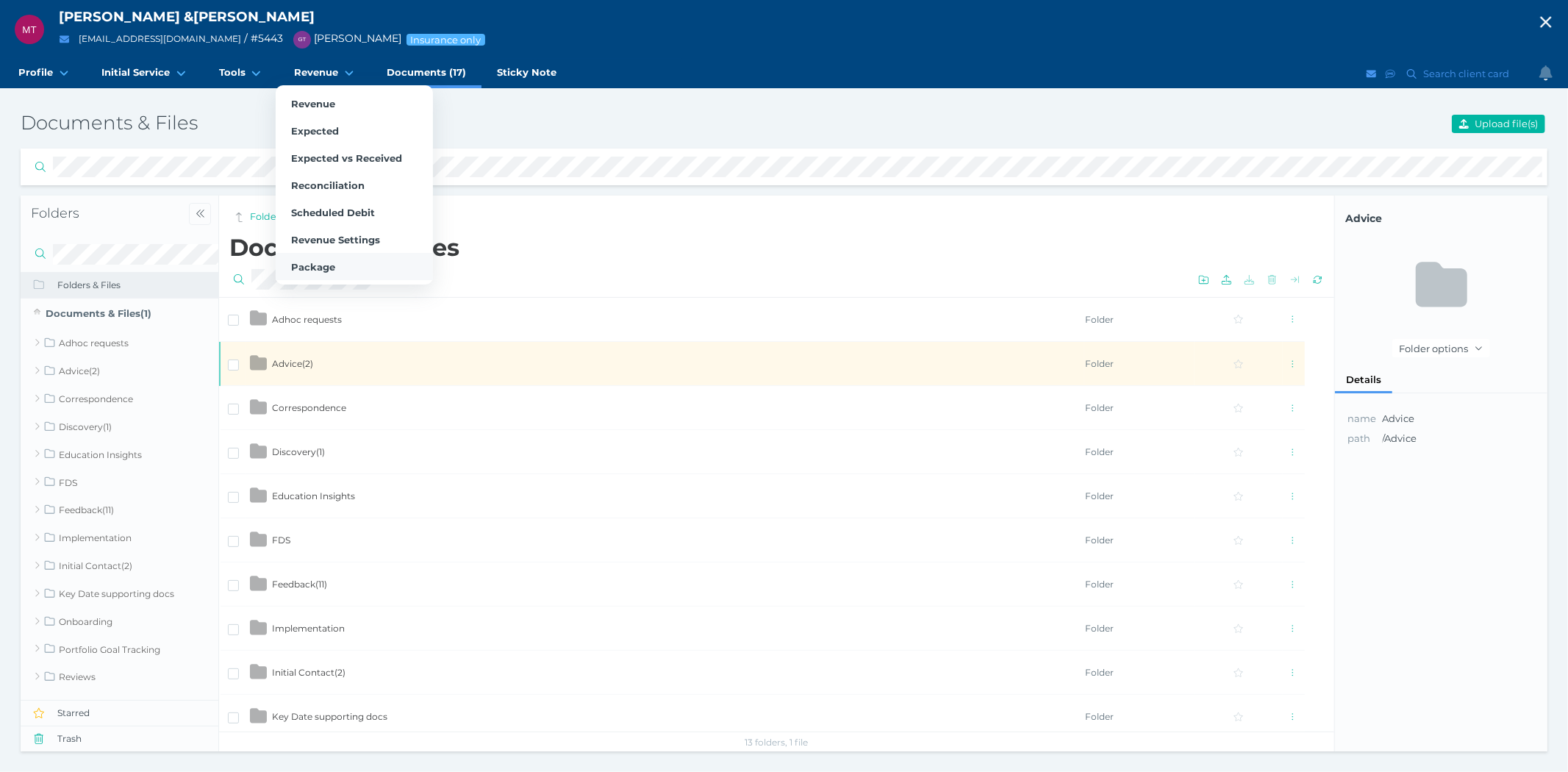
click at [303, 273] on link "Package" at bounding box center [354, 266] width 157 height 27
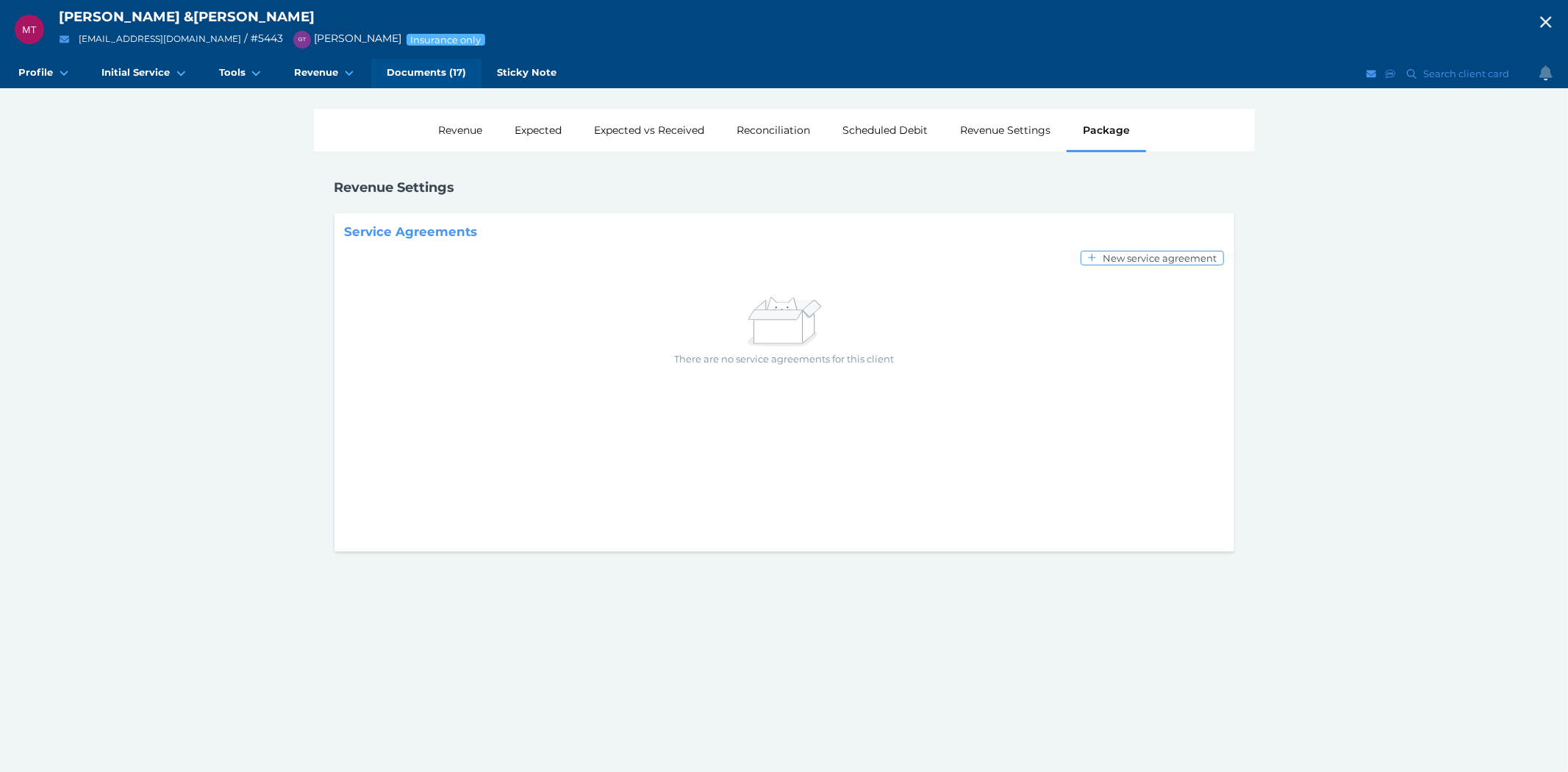
click at [425, 61] on link "Documents (17)" at bounding box center [426, 73] width 110 height 30
